Goal: Task Accomplishment & Management: Complete application form

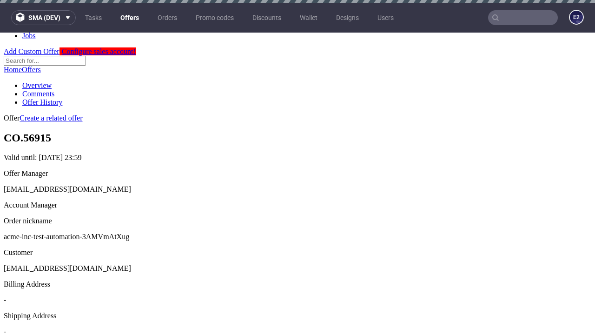
scroll to position [3, 0]
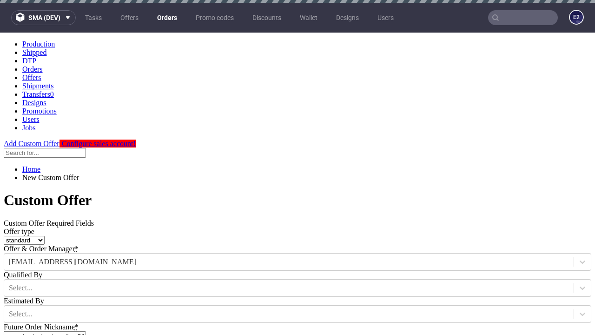
type input "acme-inc-test-automation-3AMVmAtXug"
type input "[DATE]"
type input "[EMAIL_ADDRESS][DOMAIN_NAME]"
select select "gb"
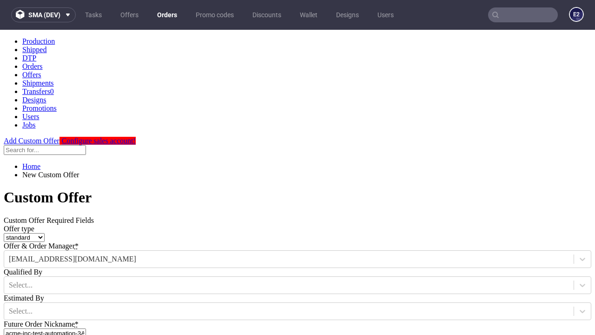
scroll to position [316, 0]
type input "[EMAIL_ADDRESS][DOMAIN_NAME]"
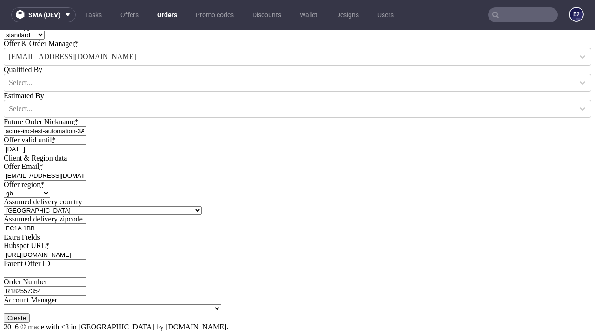
type input "[URL][DOMAIN_NAME]"
click at [30, 313] on input "Create" at bounding box center [17, 318] width 26 height 10
type input "Please wait..."
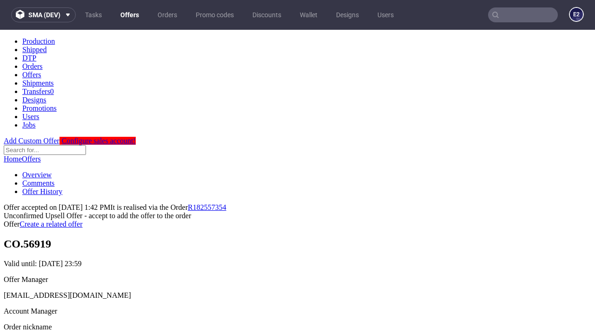
scroll to position [143, 0]
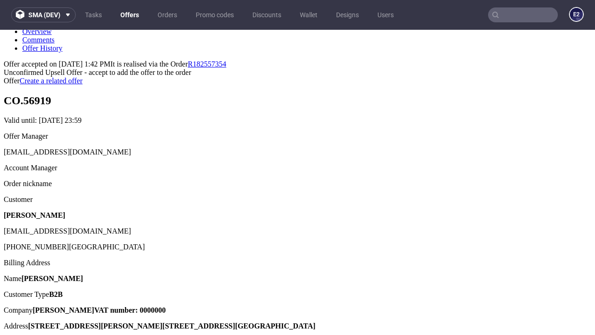
type input "In progress..."
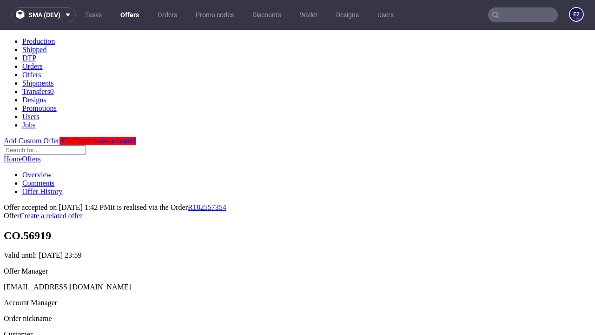
scroll to position [0, 0]
